Goal: Information Seeking & Learning: Learn about a topic

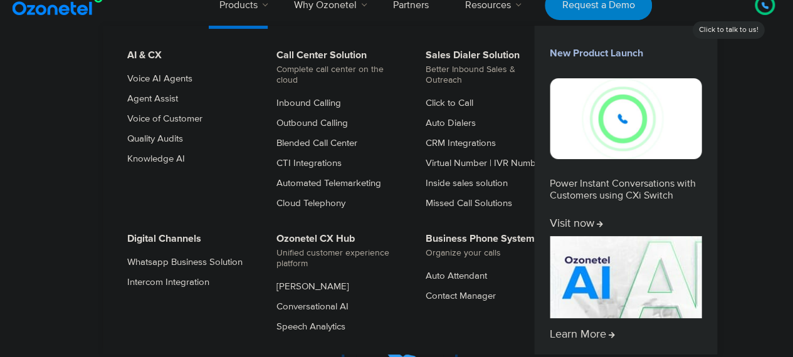
scroll to position [15, 0]
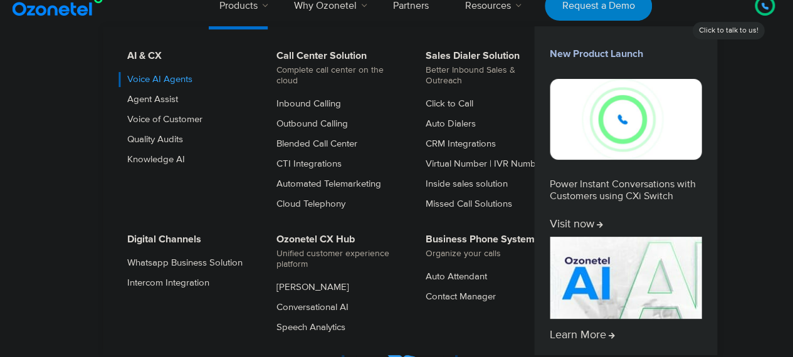
click at [142, 86] on link "Voice AI Agents" at bounding box center [156, 79] width 75 height 15
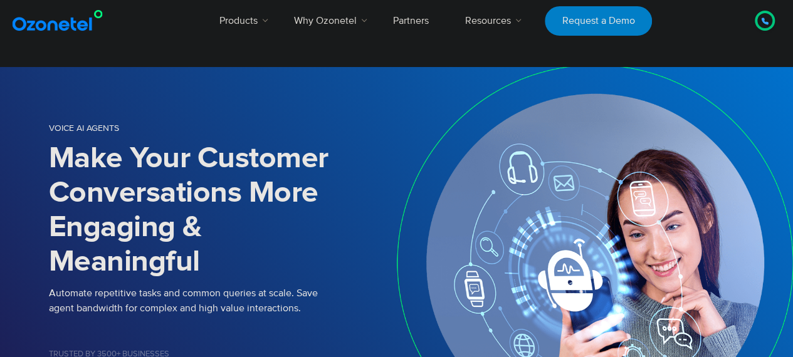
click at [761, 24] on icon at bounding box center [765, 22] width 8 height 8
